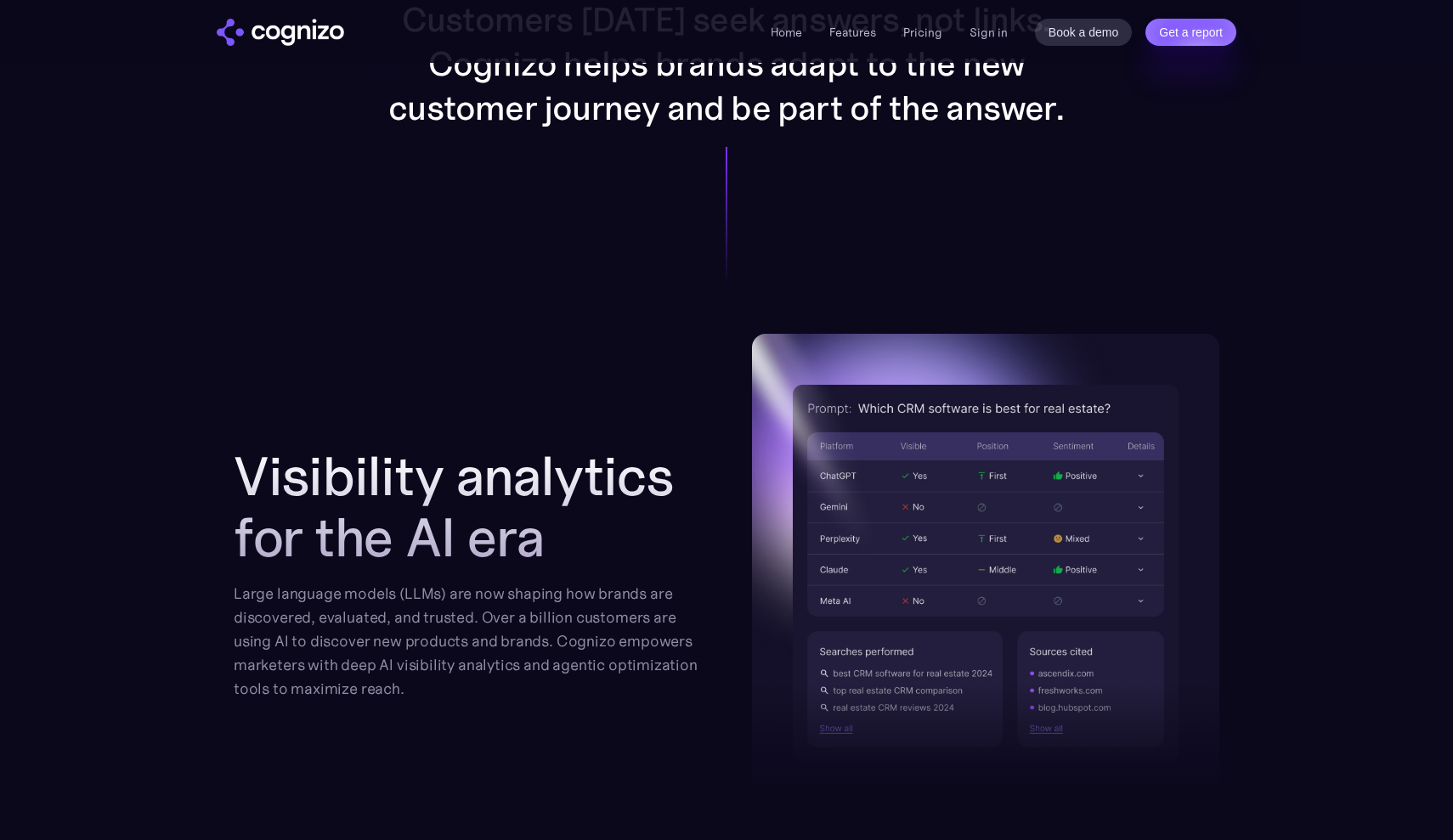
scroll to position [1354, 0]
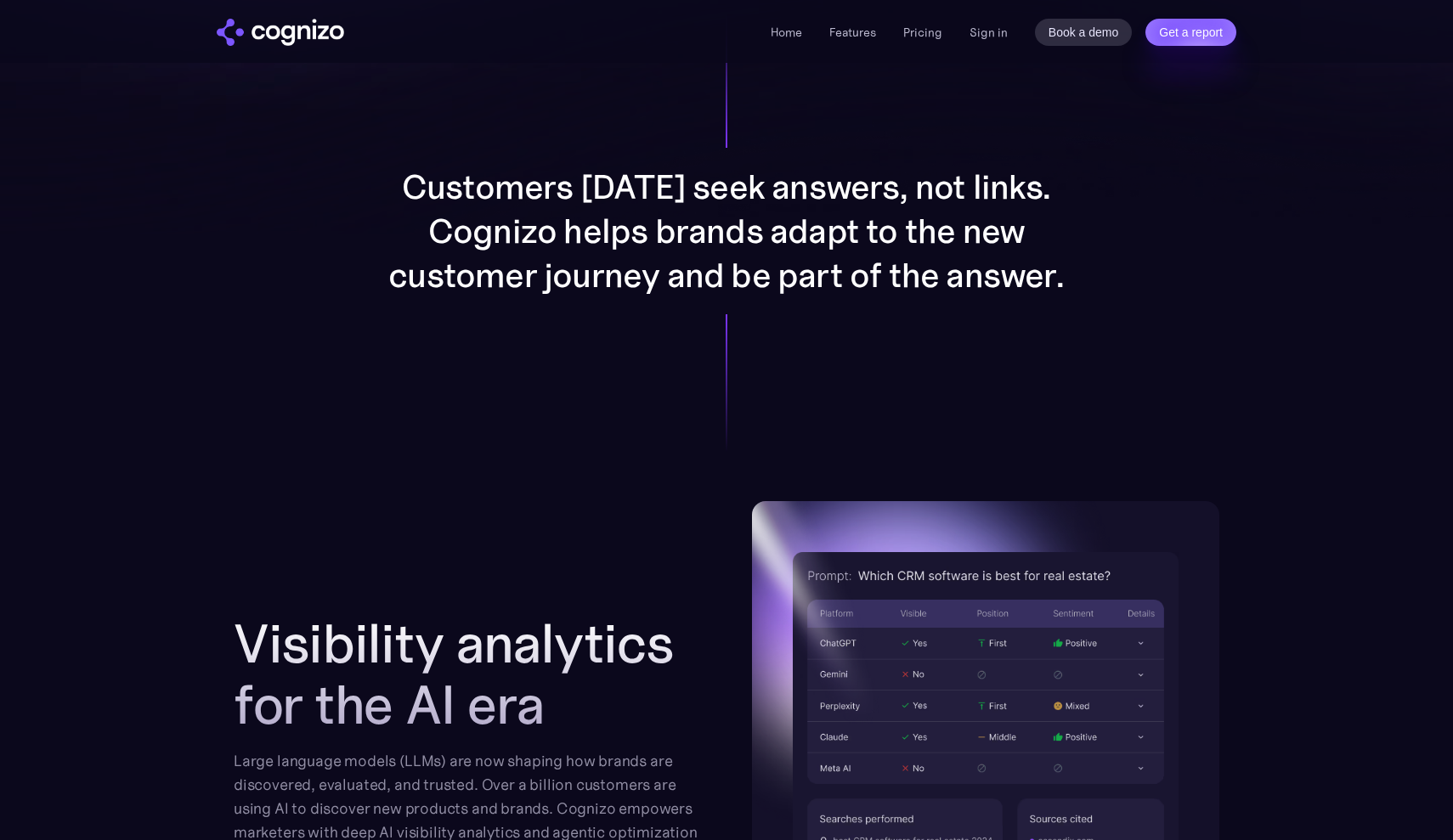
click at [791, 48] on div "Home Features Pricing Book a demo Get a report Sign in Book a demo Get a report" at bounding box center [727, 31] width 1224 height 63
click at [791, 34] on link "Home" at bounding box center [786, 33] width 32 height 15
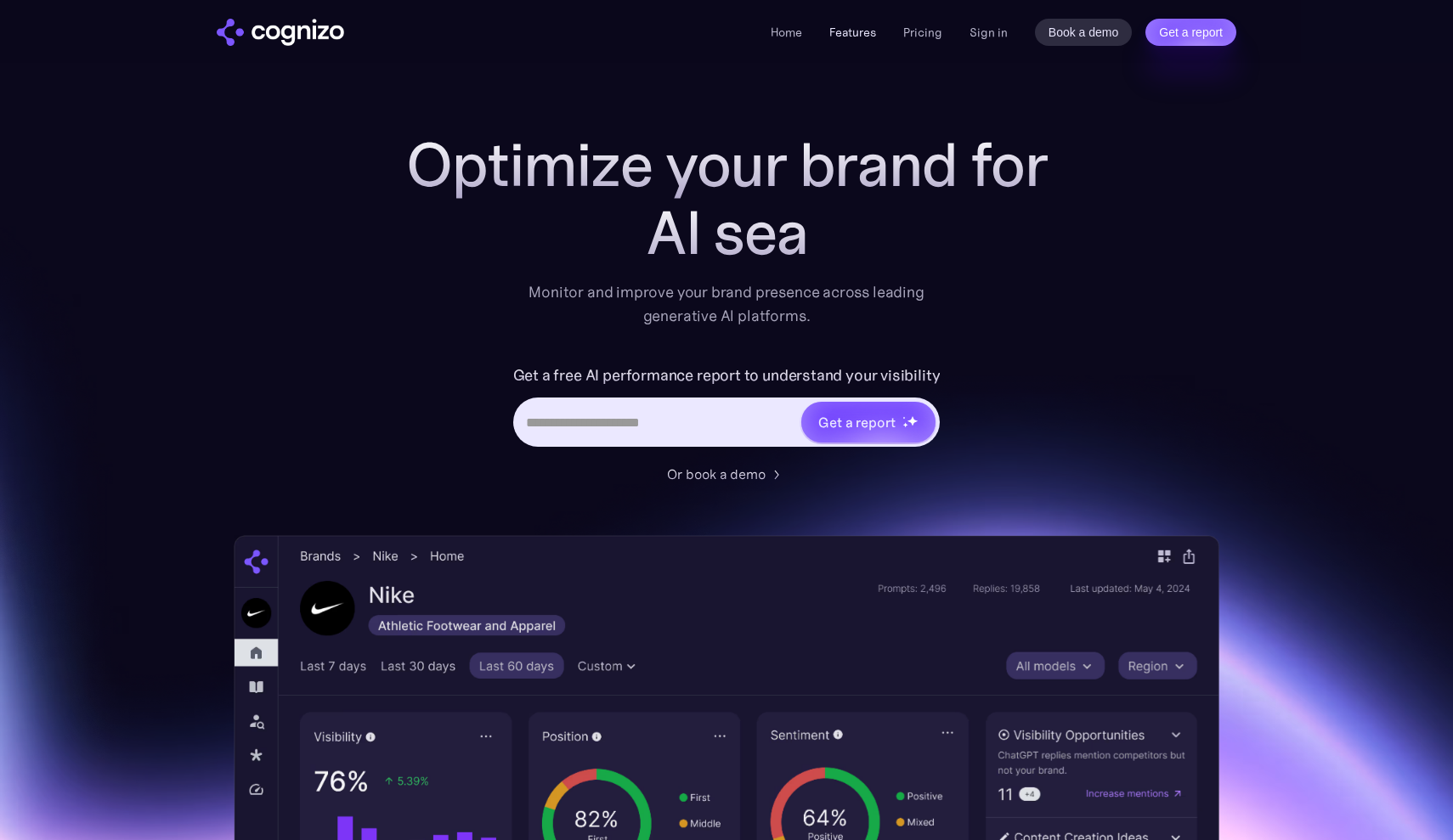
click at [855, 28] on link "Features" at bounding box center [852, 33] width 46 height 15
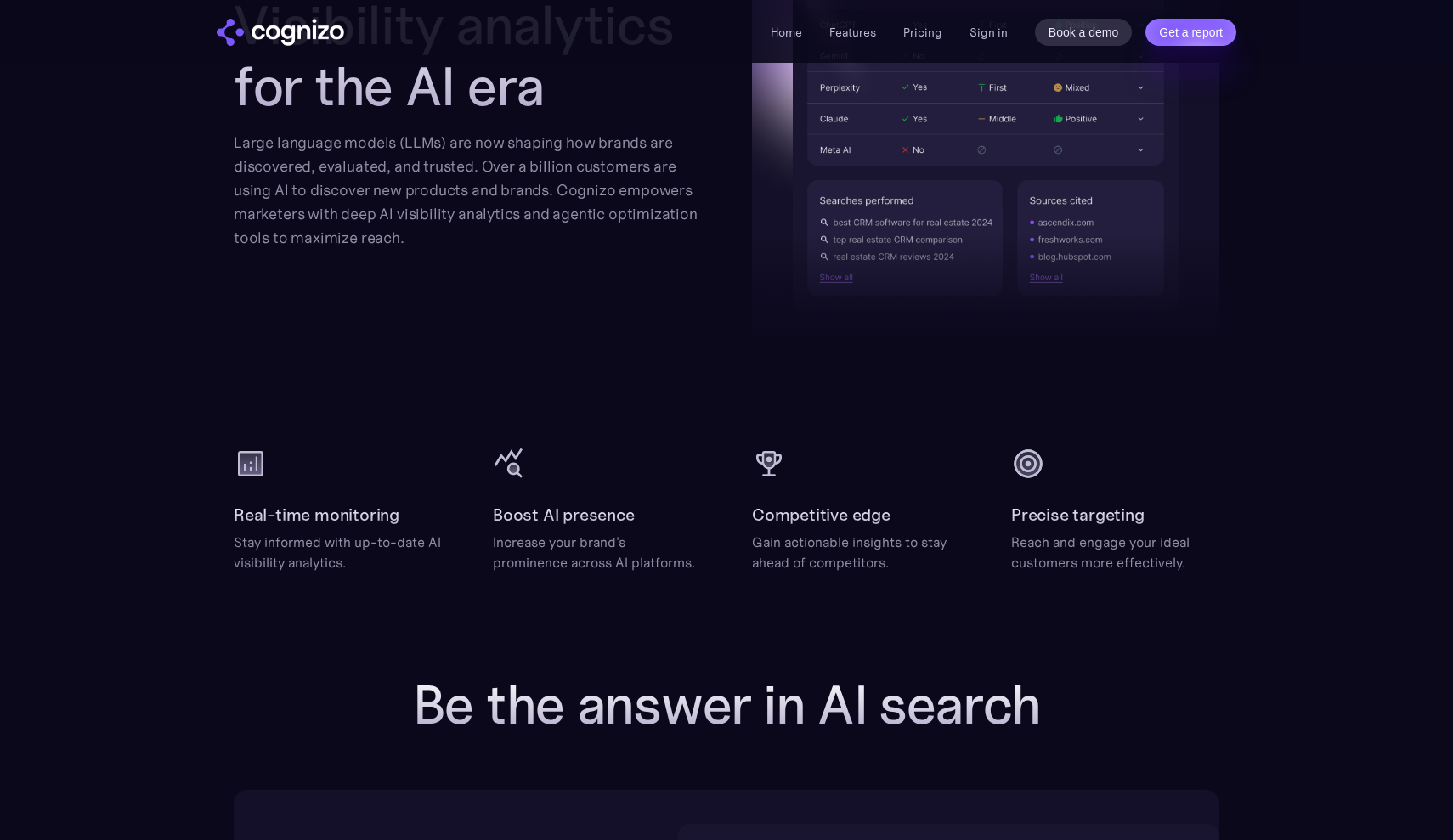
scroll to position [1975, 1]
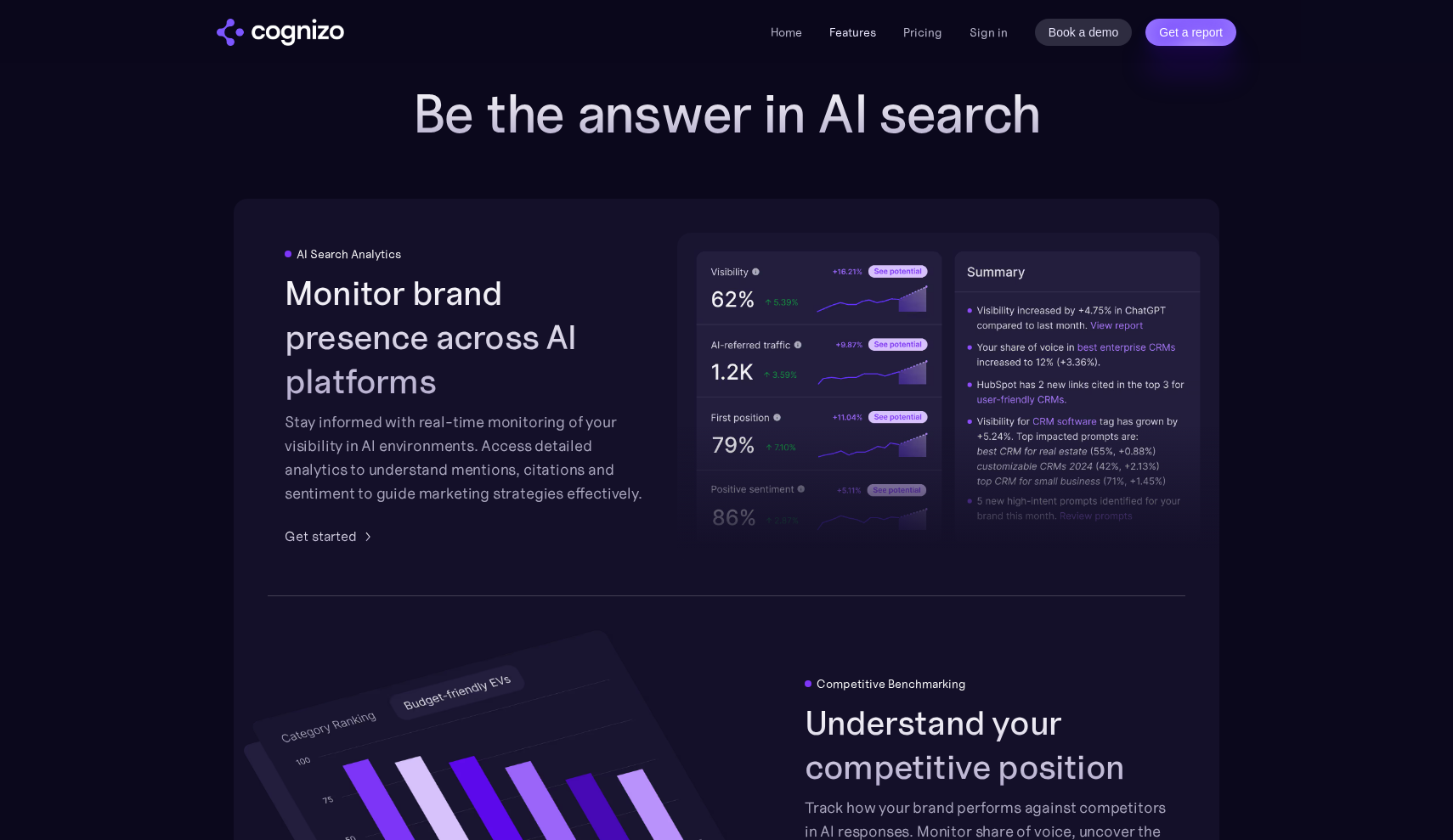
click at [850, 26] on link "Features" at bounding box center [852, 33] width 46 height 15
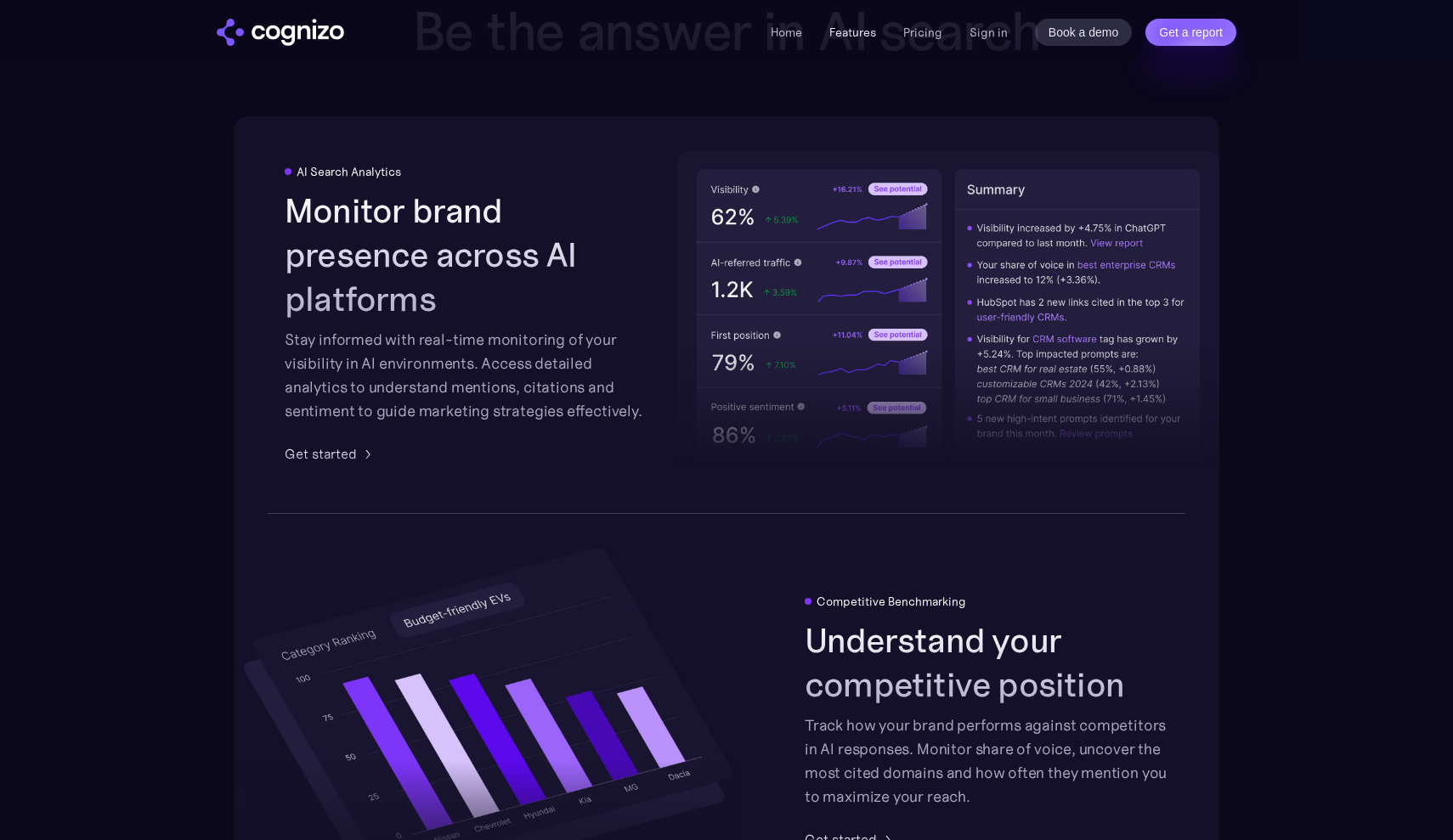
scroll to position [2646, 0]
click at [936, 31] on link "Pricing" at bounding box center [922, 33] width 39 height 15
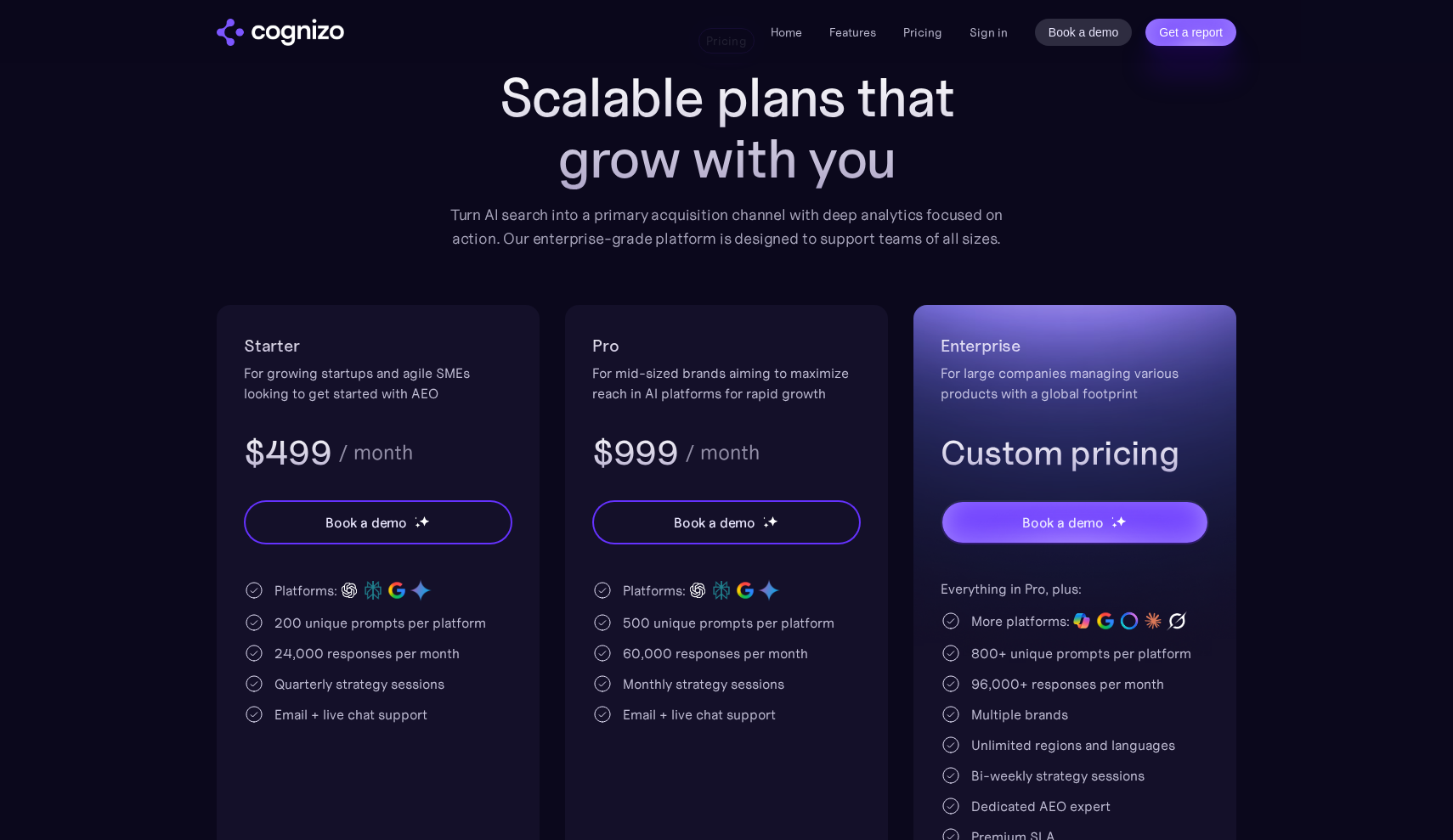
scroll to position [106, 0]
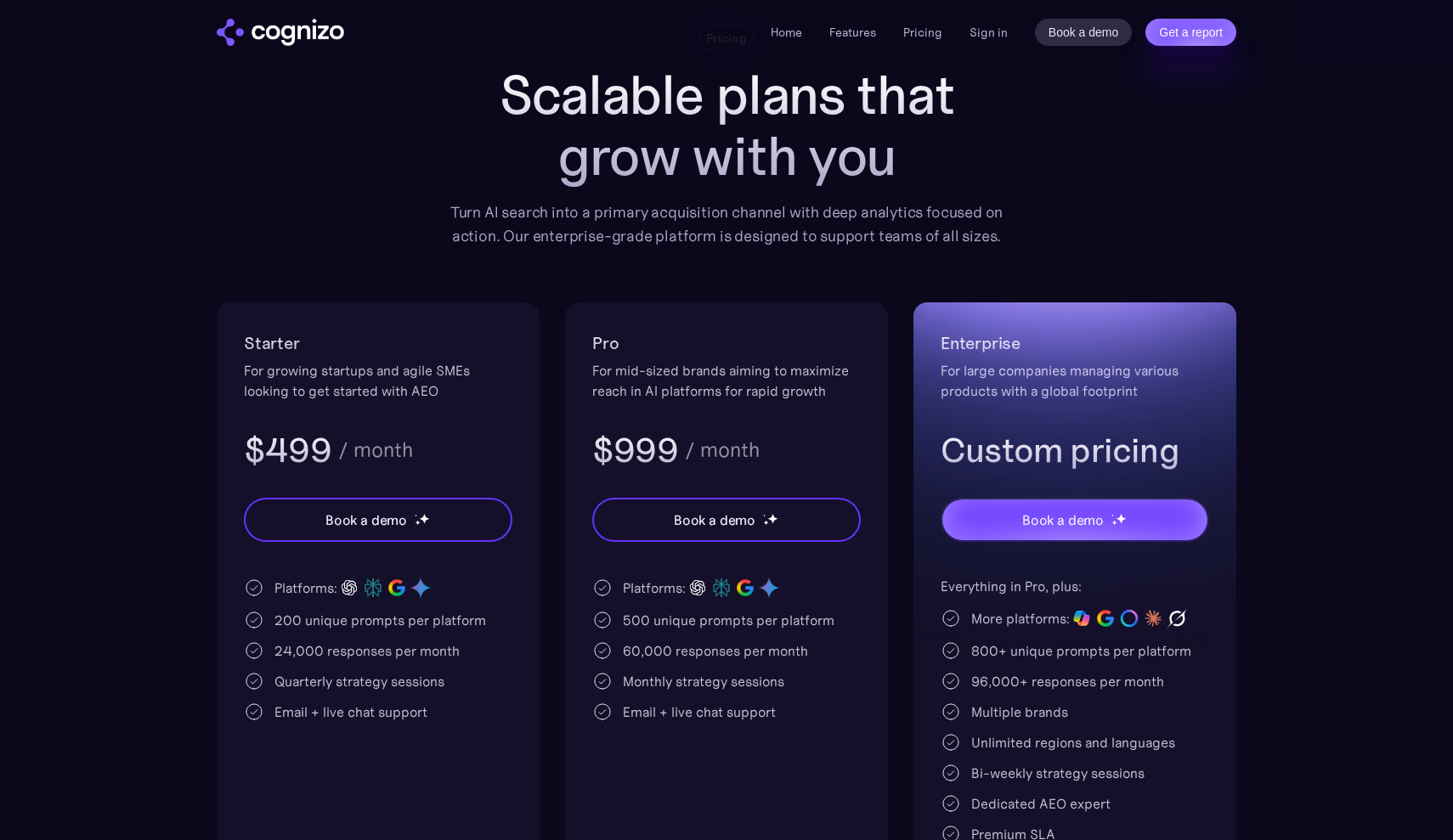
click at [1106, 1] on div "Home Features Pricing Book a demo Get a report Sign in Book a demo Get a report" at bounding box center [727, 31] width 1224 height 63
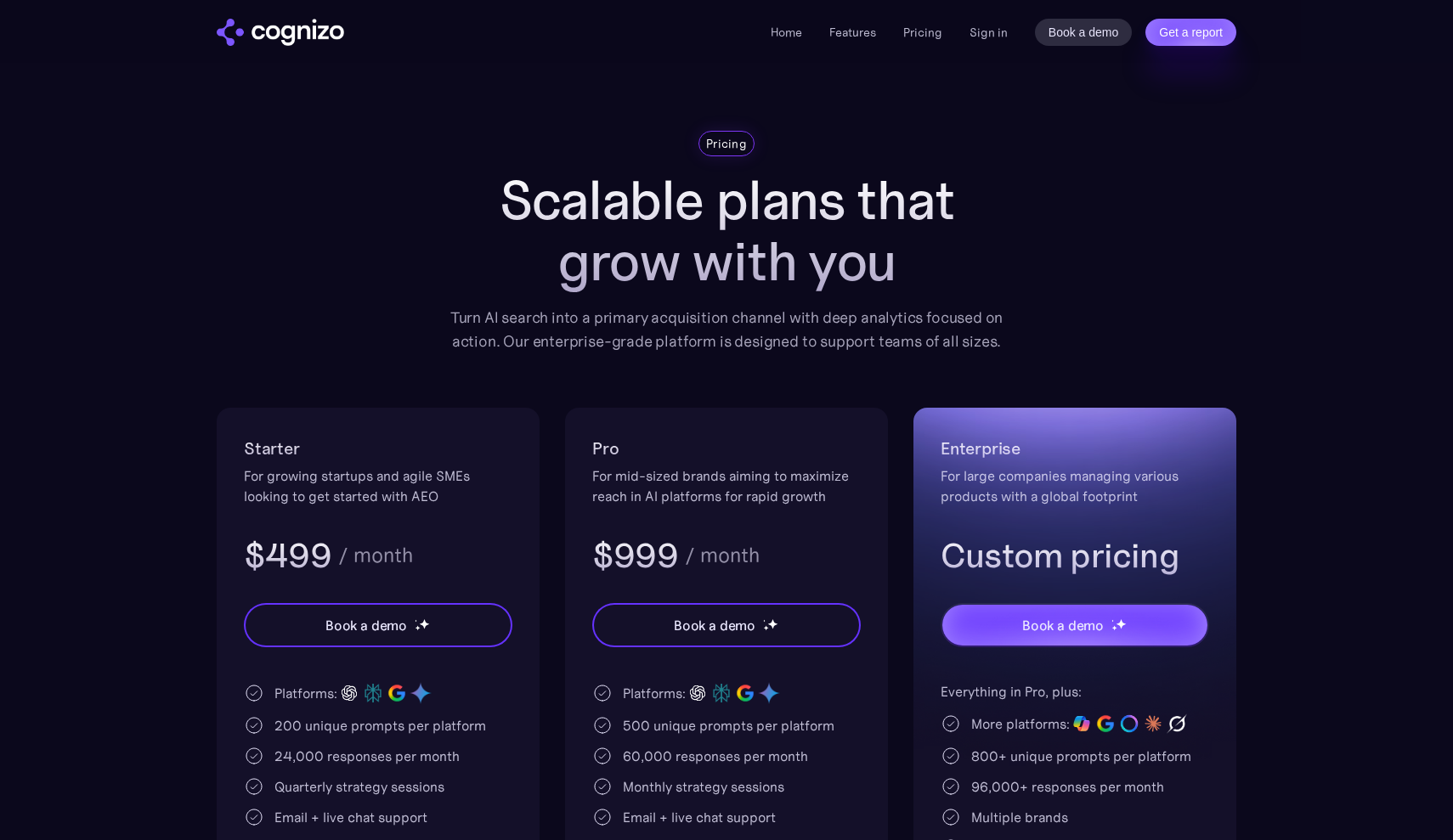
scroll to position [0, 0]
